Goal: Information Seeking & Learning: Learn about a topic

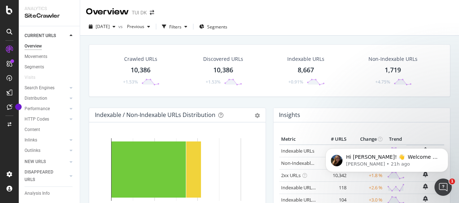
click at [315, 17] on div "Overview TUI DK" at bounding box center [269, 9] width 379 height 18
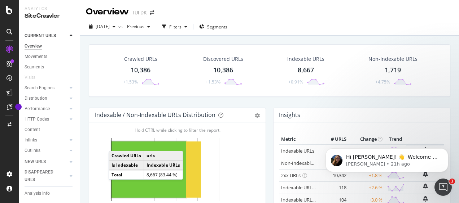
click at [314, 9] on div "Overview TUI DK" at bounding box center [269, 9] width 379 height 18
click at [385, 22] on div "[DATE] vs Previous Filters Segments" at bounding box center [269, 28] width 379 height 14
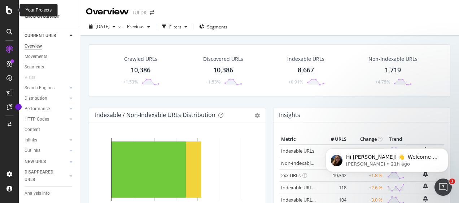
click at [12, 12] on icon at bounding box center [9, 10] width 6 height 9
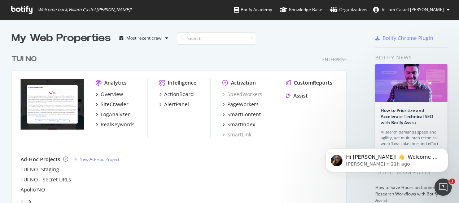
click at [115, 82] on div "Analytics" at bounding box center [115, 82] width 22 height 7
click at [382, 37] on div "Botify Chrome Plugin" at bounding box center [407, 38] width 51 height 7
click at [435, 10] on span "Villiam Castel [PERSON_NAME]" at bounding box center [412, 9] width 62 height 6
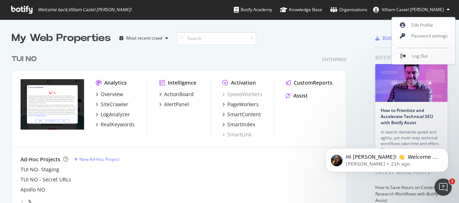
click at [324, 37] on div at bounding box center [341, 38] width 34 height 14
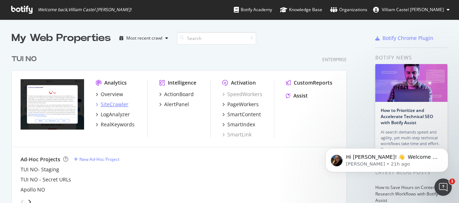
click at [119, 105] on div "SiteCrawler" at bounding box center [115, 104] width 28 height 7
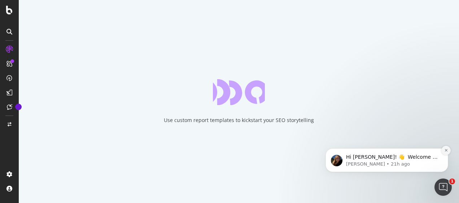
click at [443, 153] on button "Dismiss notification" at bounding box center [445, 150] width 9 height 9
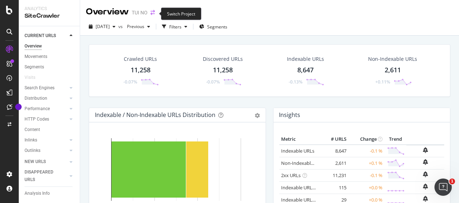
click at [154, 14] on icon "arrow-right-arrow-left" at bounding box center [152, 12] width 4 height 5
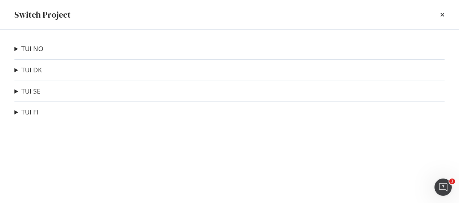
click at [32, 73] on link "TUI DK" at bounding box center [31, 70] width 21 height 8
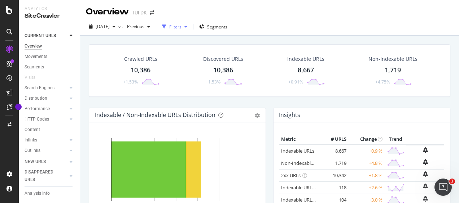
click at [190, 24] on div "Filters" at bounding box center [174, 26] width 31 height 11
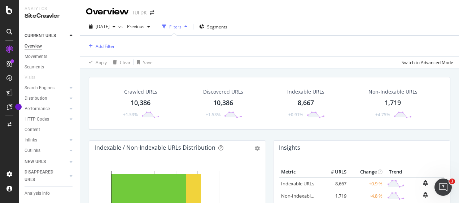
click at [190, 24] on div "Filters" at bounding box center [174, 26] width 31 height 11
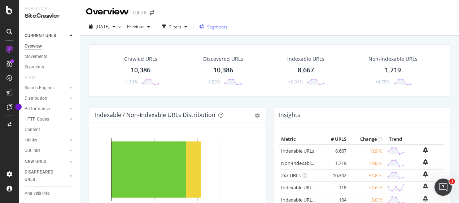
click at [227, 25] on span "Segments" at bounding box center [217, 27] width 20 height 6
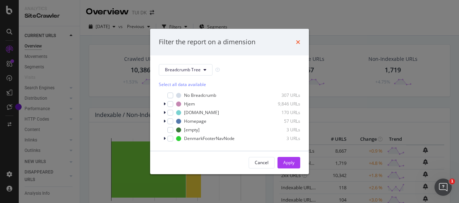
click at [297, 41] on icon "times" at bounding box center [298, 42] width 4 height 6
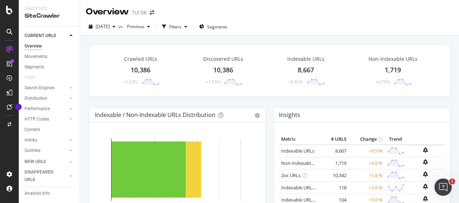
click at [258, 105] on div "Crawled URLs 10,386 +1.53% Discovered URLs 10,386 +1.53% Indexable URLs 8,667 +…" at bounding box center [269, 75] width 368 height 63
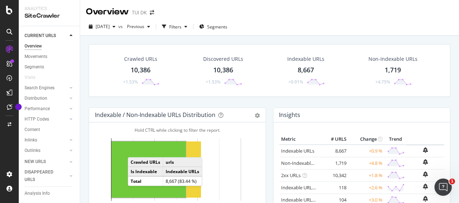
click at [100, 36] on div "Crawled URLs 10,386 +1.53% Discovered URLs 10,386 +1.53% Indexable URLs 8,667 +…" at bounding box center [269, 137] width 379 height 203
click at [32, 45] on div "Overview" at bounding box center [33, 47] width 17 height 8
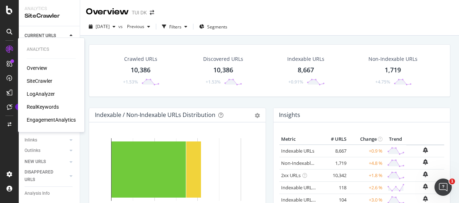
click at [38, 94] on div "LogAnalyzer" at bounding box center [41, 93] width 28 height 7
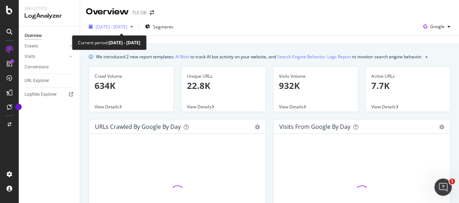
click at [136, 25] on div "button" at bounding box center [131, 27] width 9 height 4
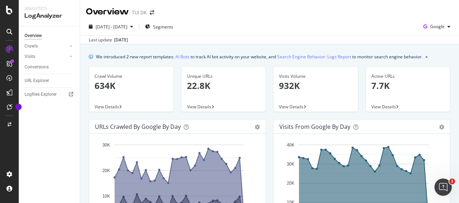
click at [243, 40] on div "Last update [DATE]" at bounding box center [269, 39] width 379 height 9
click at [447, 26] on icon "button" at bounding box center [448, 27] width 3 height 4
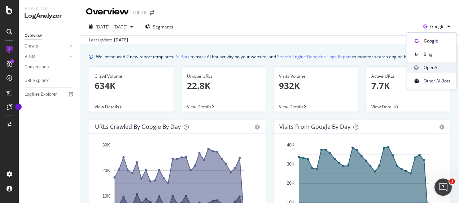
click at [420, 66] on div "OpenAI" at bounding box center [431, 67] width 50 height 10
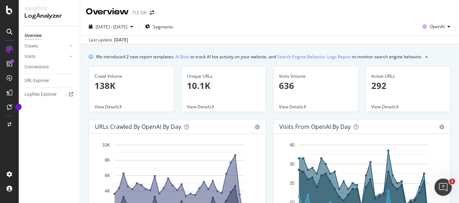
click at [288, 107] on span "View Details" at bounding box center [291, 107] width 25 height 6
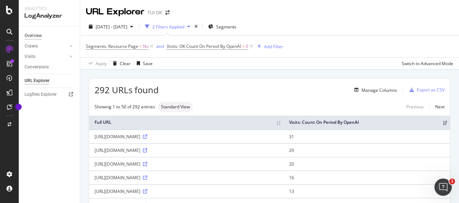
click at [36, 35] on div "Overview" at bounding box center [33, 36] width 17 height 8
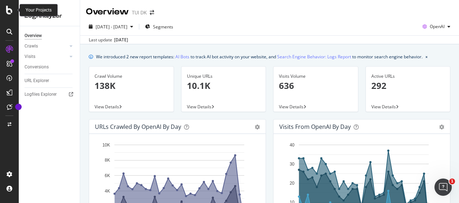
click at [12, 13] on icon at bounding box center [9, 10] width 6 height 9
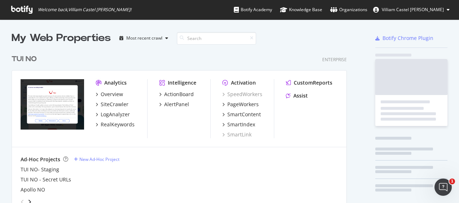
scroll to position [198, 447]
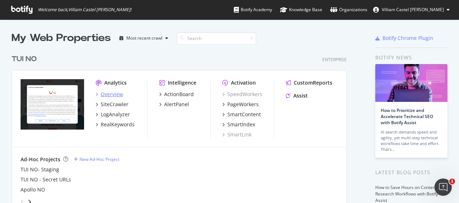
click at [118, 92] on div "Overview" at bounding box center [112, 94] width 22 height 7
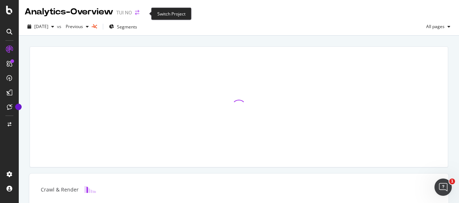
click at [139, 13] on icon "arrow-right-arrow-left" at bounding box center [137, 12] width 4 height 5
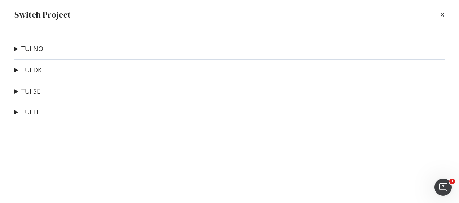
click at [30, 69] on link "TUI DK" at bounding box center [31, 70] width 21 height 8
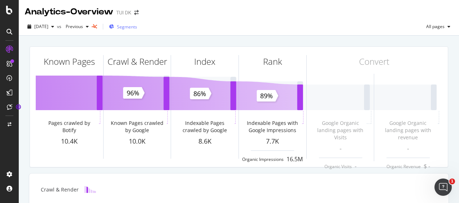
click at [137, 27] on span "Segments" at bounding box center [127, 27] width 20 height 6
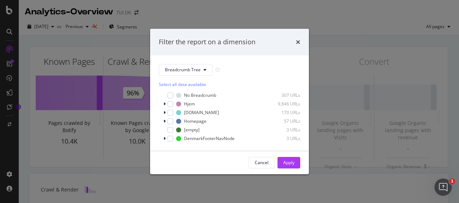
click at [196, 18] on div "Filter the report on a dimension Breadcrumb Tree Select all data available No B…" at bounding box center [229, 101] width 459 height 203
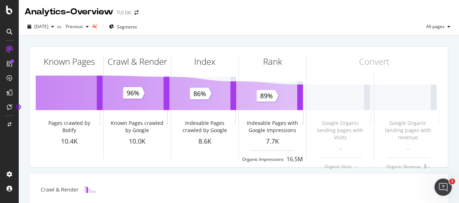
click at [196, 18] on div "[DATE] vs Previous Segments All pages" at bounding box center [239, 27] width 440 height 18
click at [10, 62] on icon at bounding box center [9, 64] width 6 height 6
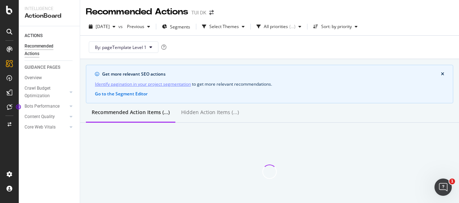
click at [46, 46] on div "Recommended Actions" at bounding box center [46, 50] width 43 height 15
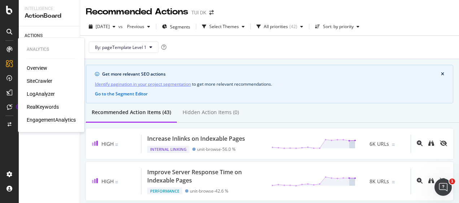
click at [35, 79] on div "SiteCrawler" at bounding box center [40, 81] width 26 height 7
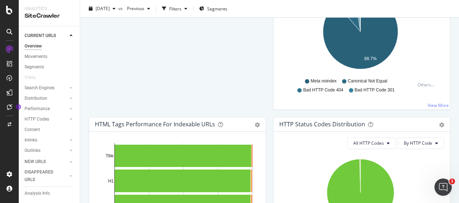
scroll to position [350, 0]
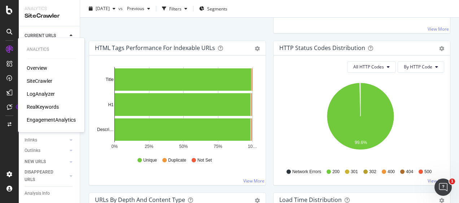
click at [49, 105] on div "RealKeywords" at bounding box center [43, 106] width 32 height 7
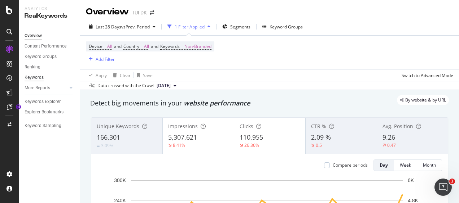
click at [33, 75] on div "Keywords" at bounding box center [34, 78] width 19 height 8
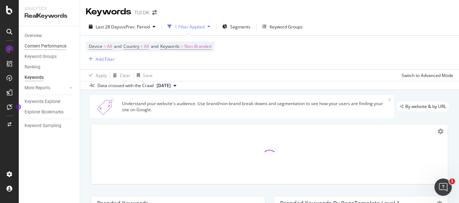
click at [39, 45] on div "Content Performance" at bounding box center [46, 47] width 42 height 8
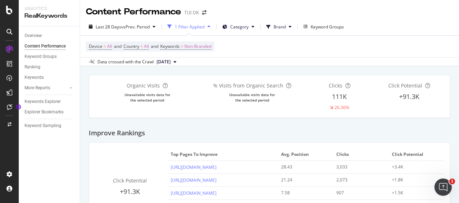
click at [191, 128] on div "Improve Rankings" at bounding box center [269, 130] width 361 height 25
